Goal: Check status

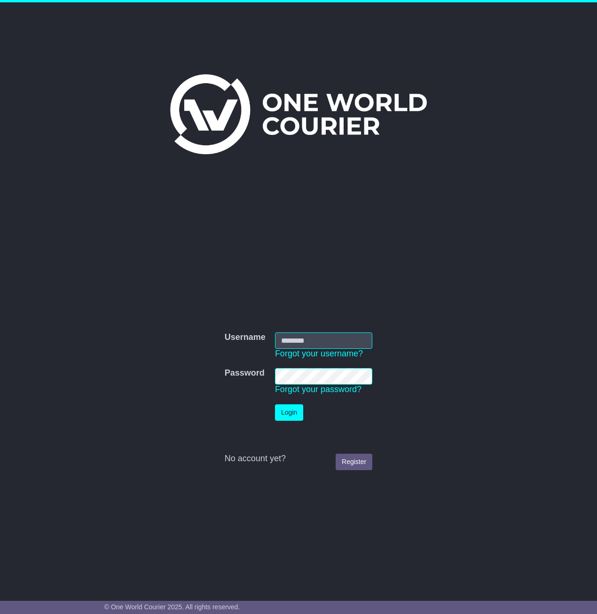
type input "**********"
click at [289, 421] on button "Login" at bounding box center [289, 412] width 28 height 16
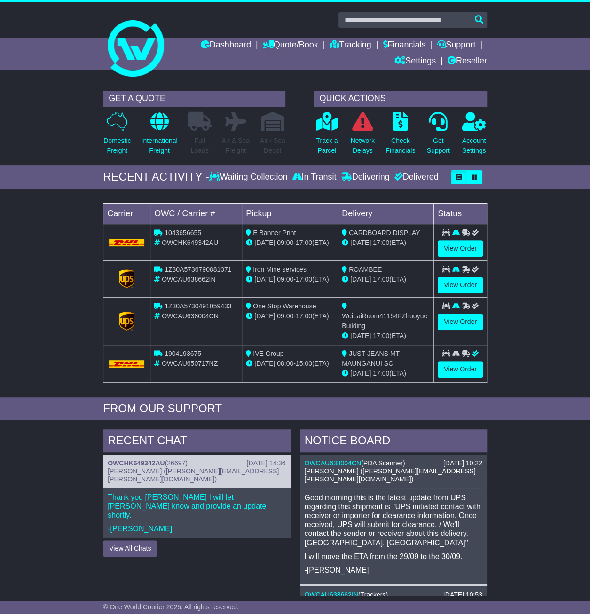
click at [308, 179] on div "In Transit" at bounding box center [314, 177] width 49 height 10
click at [347, 38] on link "Tracking" at bounding box center [350, 46] width 41 height 16
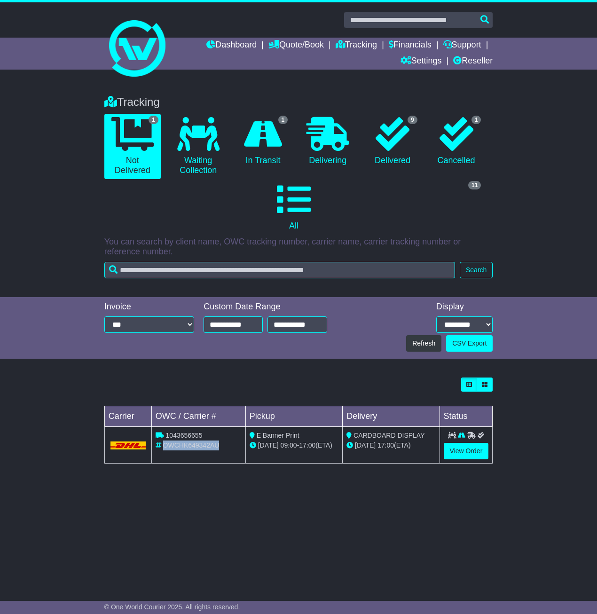
drag, startPoint x: 219, startPoint y: 425, endPoint x: 162, endPoint y: 426, distance: 57.4
click at [162, 440] on div "OWCHK649342AU" at bounding box center [199, 445] width 86 height 10
copy span "OWCHK649342AU"
drag, startPoint x: 214, startPoint y: 412, endPoint x: 165, endPoint y: 415, distance: 49.0
click at [165, 431] on div "1043656655" at bounding box center [199, 436] width 86 height 10
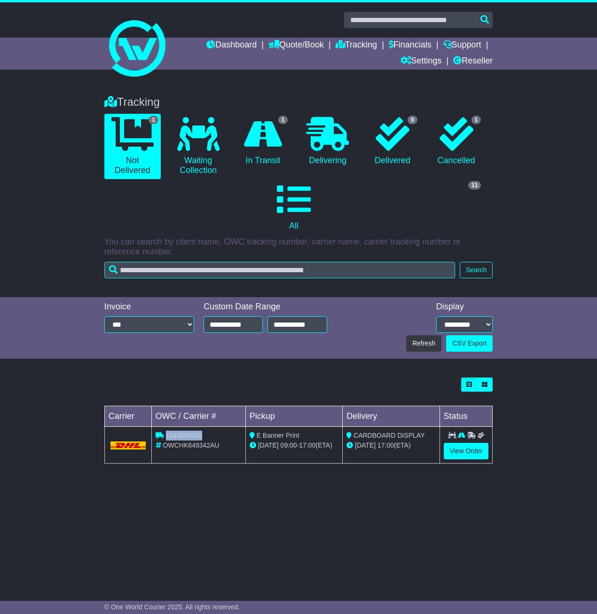
copy span "1043656655"
